Goal: Information Seeking & Learning: Learn about a topic

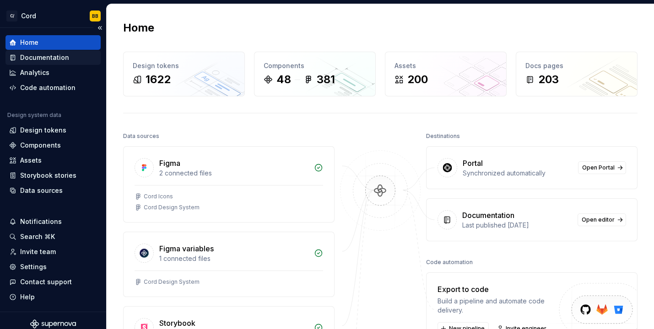
click at [32, 55] on div "Documentation" at bounding box center [44, 57] width 49 height 9
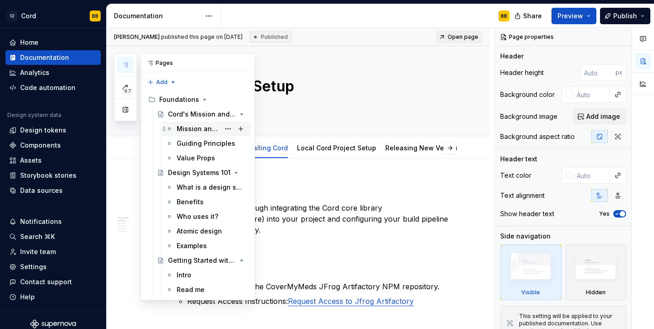
click at [186, 128] on div "Mission and Vision" at bounding box center [198, 128] width 43 height 9
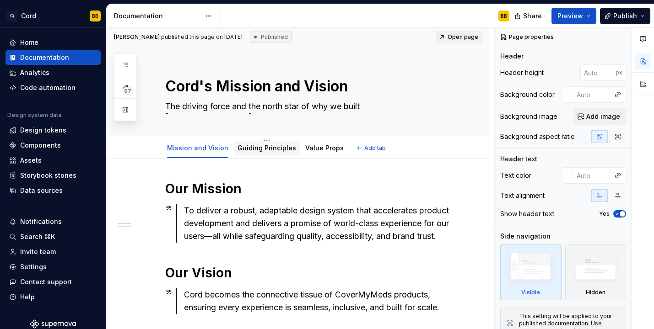
click at [260, 152] on link "Guiding Principles" at bounding box center [266, 148] width 59 height 8
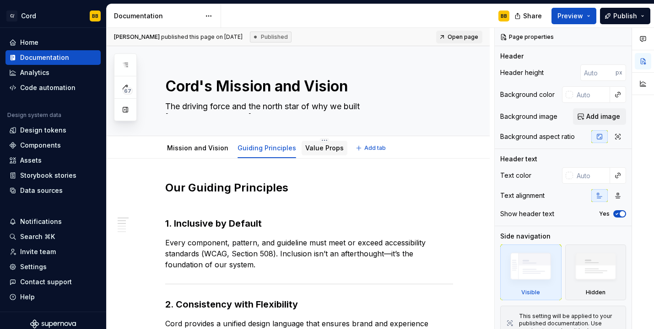
click at [315, 146] on link "Value Props" at bounding box center [324, 148] width 38 height 8
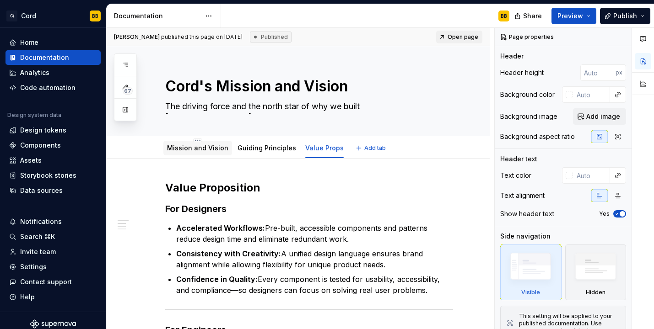
click at [186, 148] on link "Mission and Vision" at bounding box center [197, 148] width 61 height 8
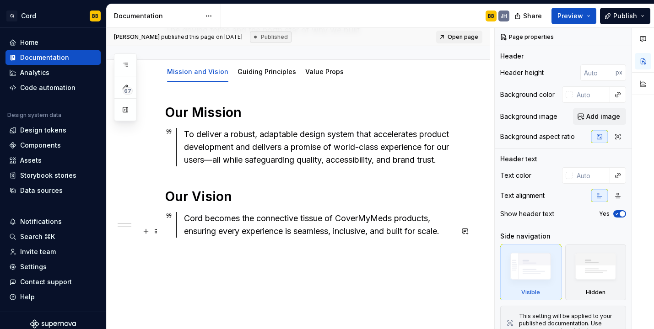
scroll to position [80, 0]
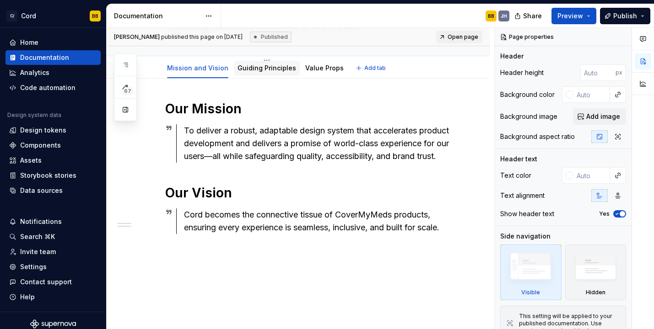
click at [259, 71] on link "Guiding Principles" at bounding box center [266, 68] width 59 height 8
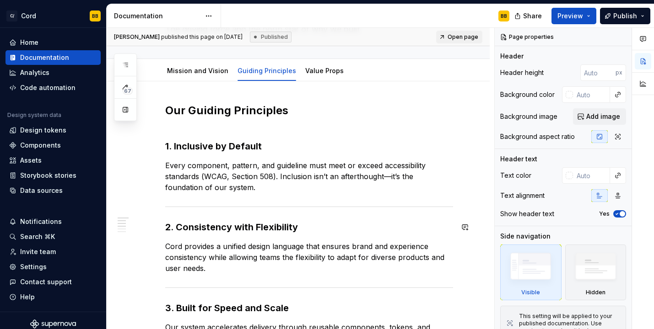
scroll to position [47, 0]
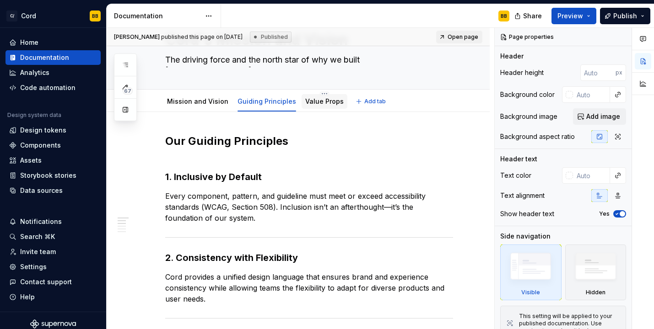
click at [320, 102] on link "Value Props" at bounding box center [324, 101] width 38 height 8
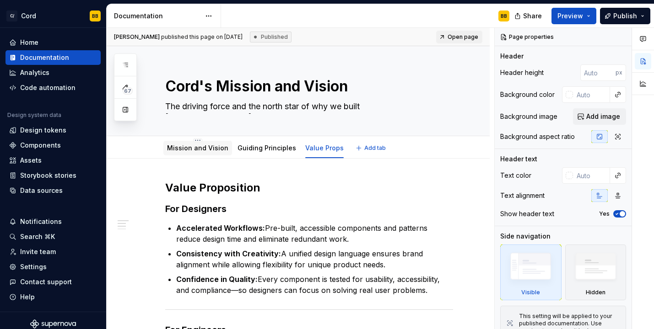
click at [202, 149] on link "Mission and Vision" at bounding box center [197, 148] width 61 height 8
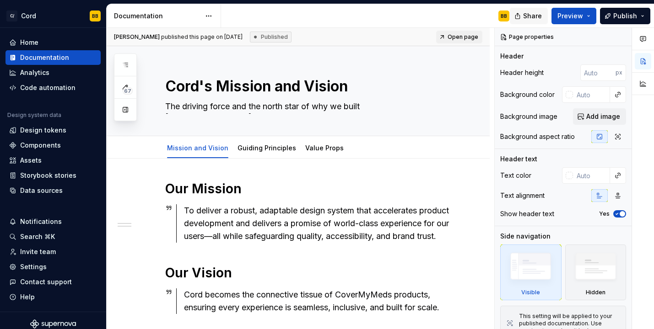
click at [524, 16] on button "Share" at bounding box center [529, 16] width 38 height 16
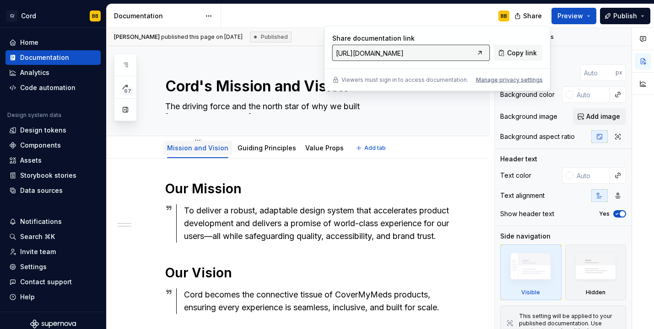
click at [204, 151] on link "Mission and Vision" at bounding box center [197, 148] width 61 height 8
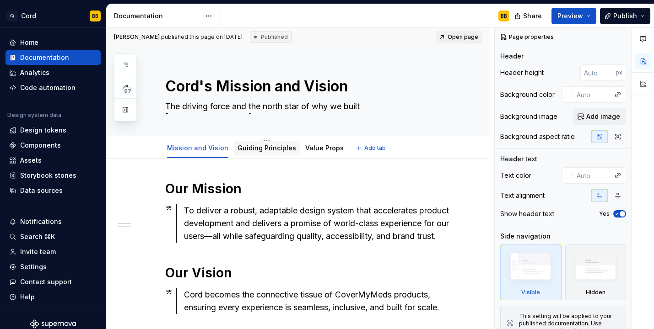
click at [252, 149] on link "Guiding Principles" at bounding box center [266, 148] width 59 height 8
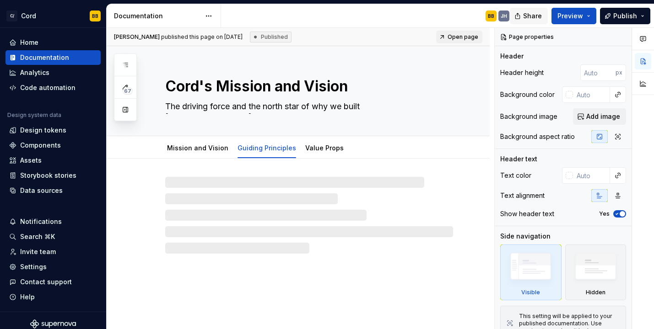
click at [537, 12] on span "Share" at bounding box center [532, 15] width 19 height 9
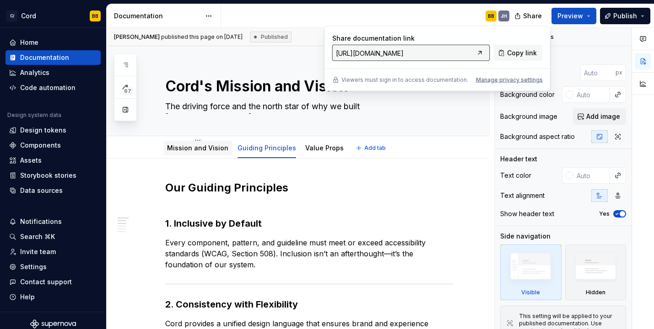
click at [207, 149] on link "Mission and Vision" at bounding box center [197, 148] width 61 height 8
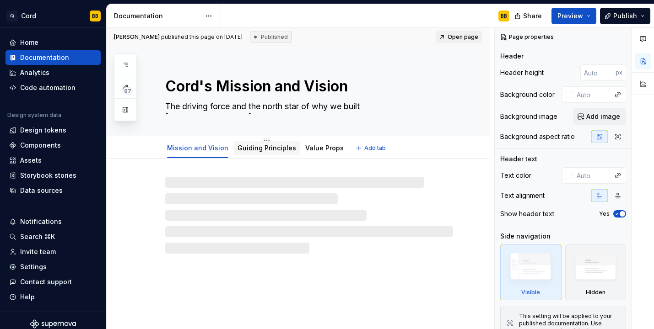
click at [260, 143] on div "Guiding Principles" at bounding box center [266, 148] width 59 height 11
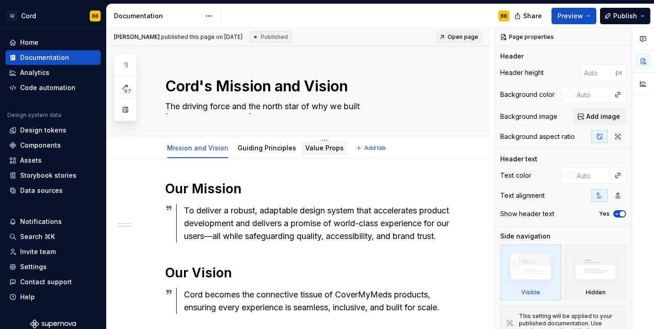
click at [326, 143] on div "Value Props" at bounding box center [324, 148] width 38 height 11
click at [324, 149] on link "Value Props" at bounding box center [324, 148] width 38 height 8
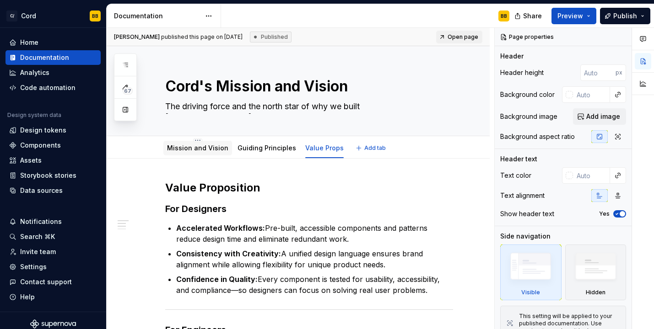
click at [176, 149] on link "Mission and Vision" at bounding box center [197, 148] width 61 height 8
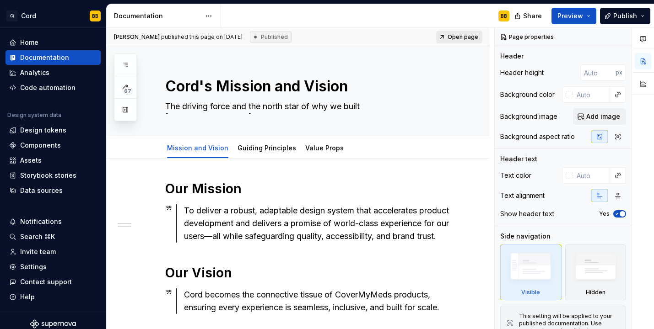
click at [449, 32] on link "Open page" at bounding box center [459, 37] width 46 height 13
type textarea "*"
